Goal: Ask a question

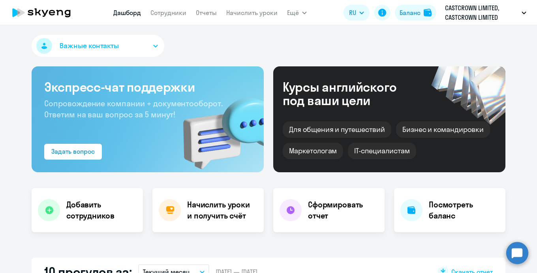
select select "30"
click at [413, 14] on div "Баланс" at bounding box center [410, 12] width 21 height 9
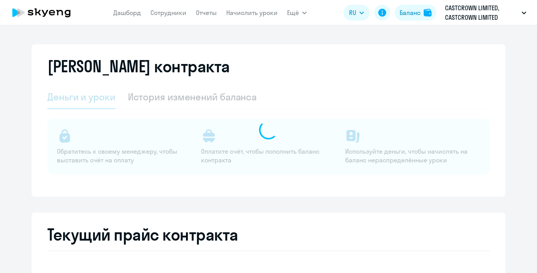
select select "english_adult_not_native_speaker"
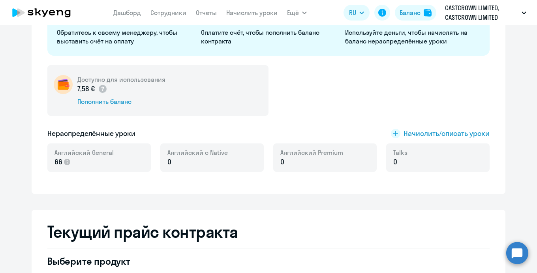
scroll to position [120, 0]
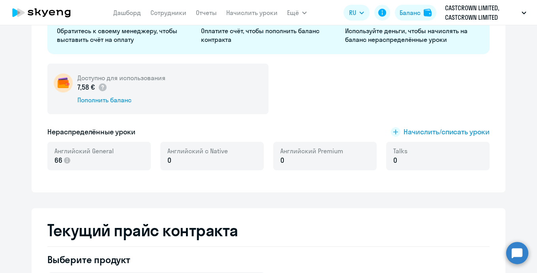
click at [525, 256] on circle at bounding box center [517, 253] width 22 height 22
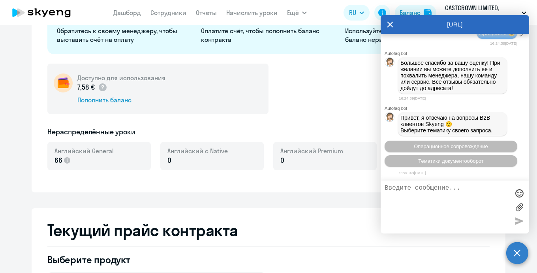
scroll to position [13569, 0]
click at [411, 189] on textarea at bounding box center [447, 206] width 125 height 45
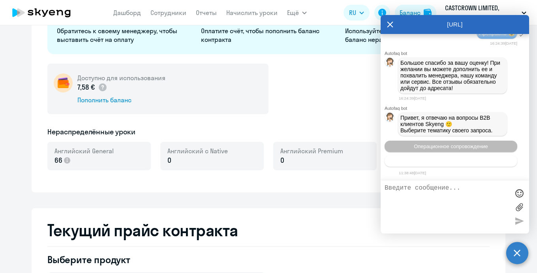
click at [426, 164] on button "Тематики документооборот" at bounding box center [451, 160] width 133 height 11
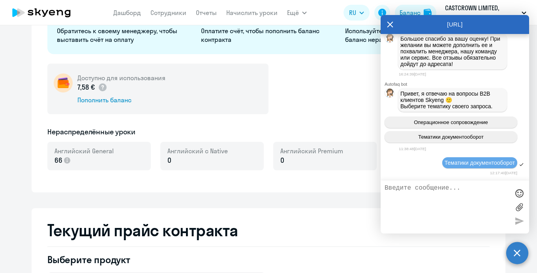
scroll to position [13658, 0]
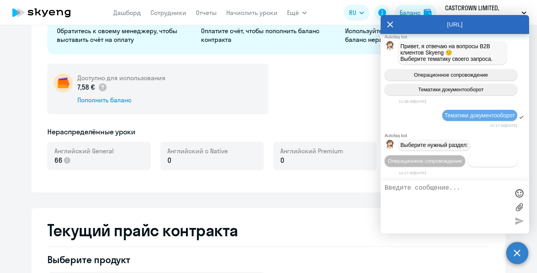
click at [468, 162] on button "Документооборот" at bounding box center [492, 160] width 49 height 11
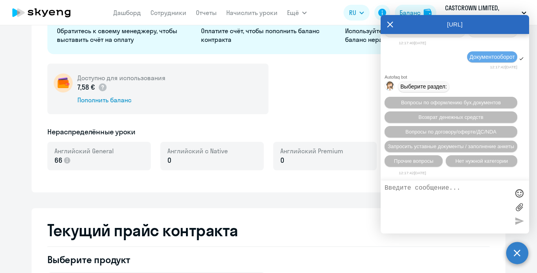
scroll to position [13792, 0]
click at [421, 161] on span "Прочие вопросы" at bounding box center [413, 161] width 39 height 6
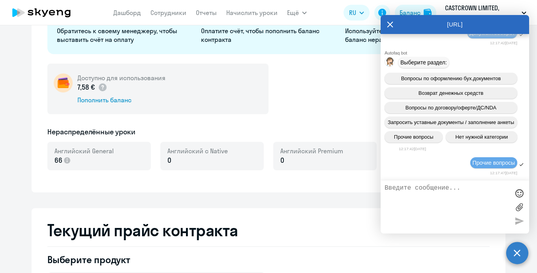
scroll to position [13941, 0]
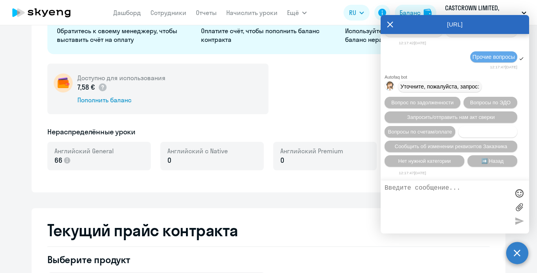
drag, startPoint x: 421, startPoint y: 161, endPoint x: 422, endPoint y: 128, distance: 33.2
click at [422, 128] on div "Вопрос по задолженности Вопросы по ЭДО Запросить/отправить нам акт сверки Вопро…" at bounding box center [455, 132] width 149 height 76
click at [459, 128] on button "Отправка документов" at bounding box center [488, 131] width 59 height 11
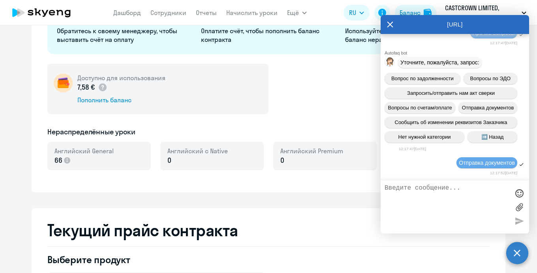
scroll to position [14046, 0]
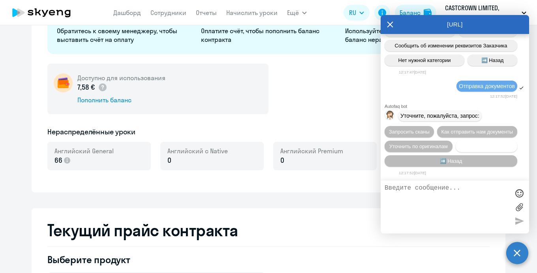
click at [467, 149] on button "Нет нужной категории" at bounding box center [487, 146] width 62 height 11
